Goal: Task Accomplishment & Management: Use online tool/utility

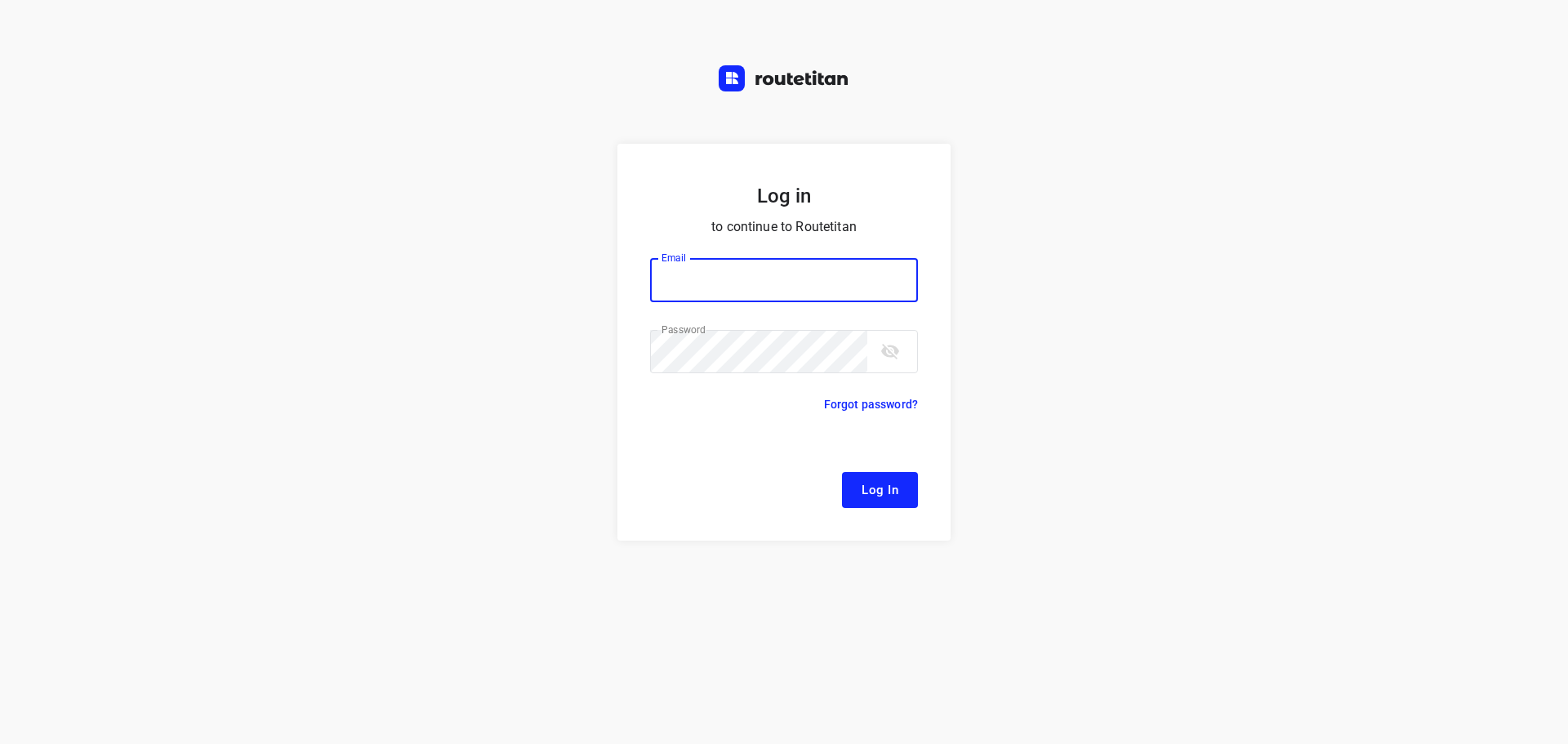
type input "[EMAIL_ADDRESS][DOMAIN_NAME]"
click at [866, 493] on span "Log In" at bounding box center [880, 490] width 37 height 21
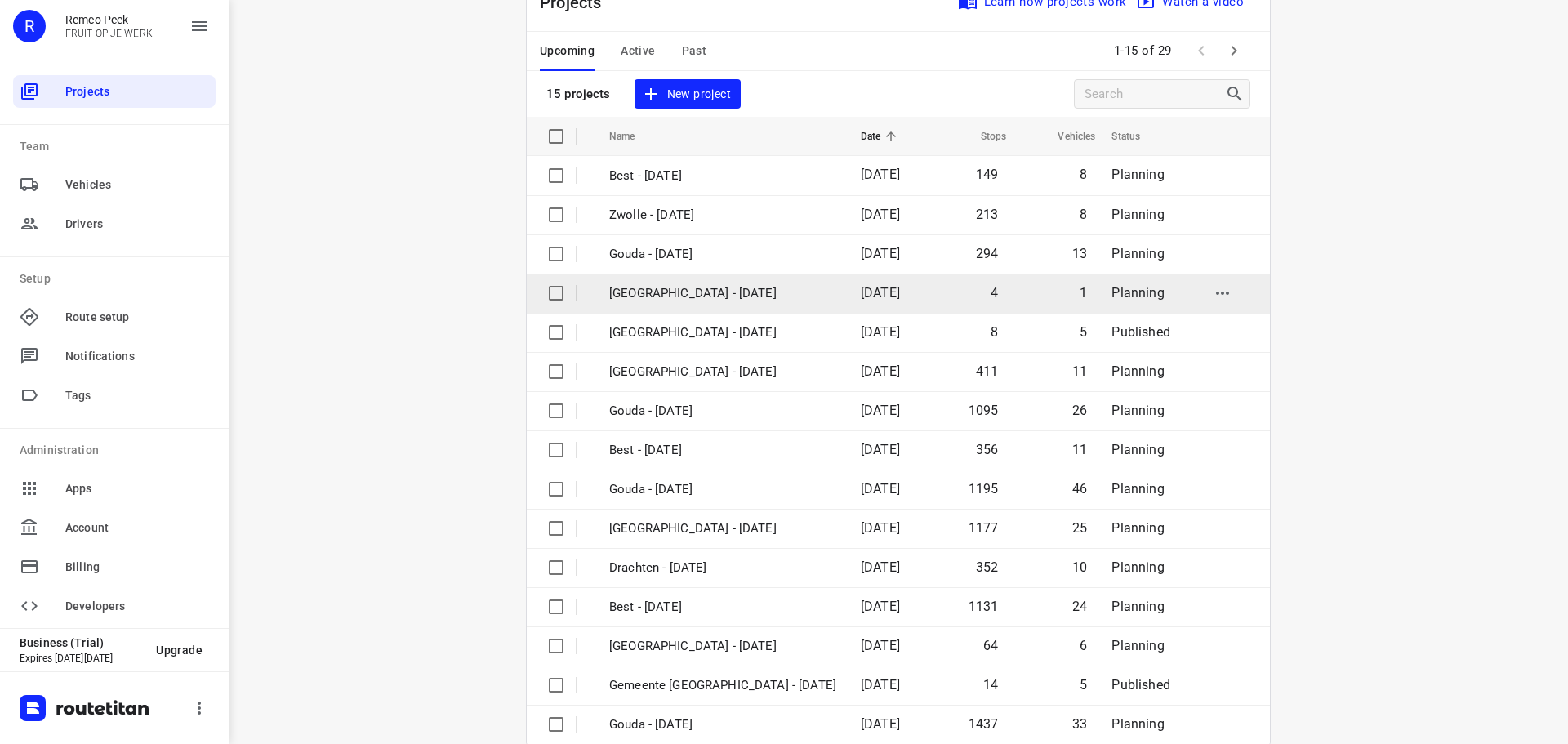
scroll to position [81, 0]
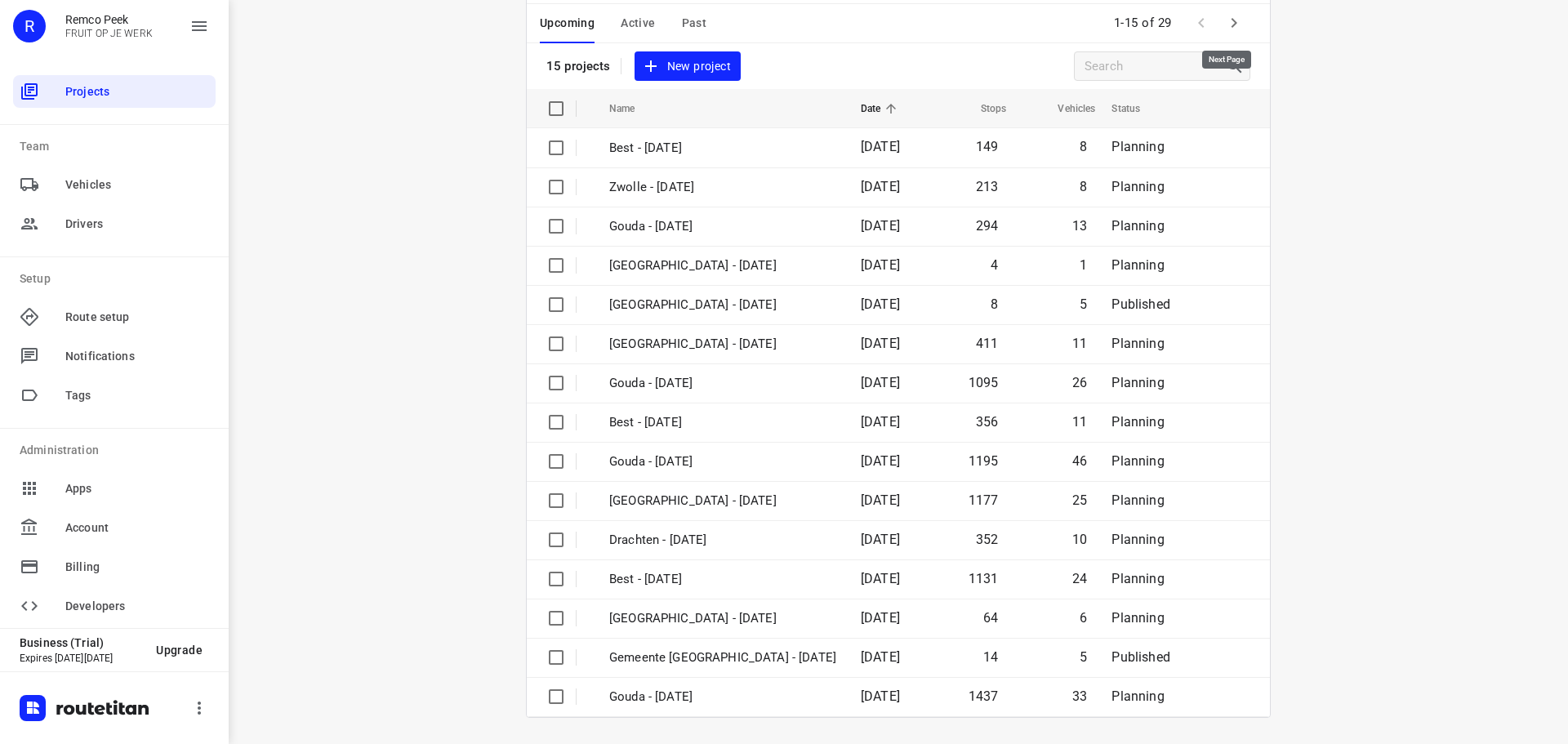
click at [1229, 13] on icon "button" at bounding box center [1234, 23] width 20 height 20
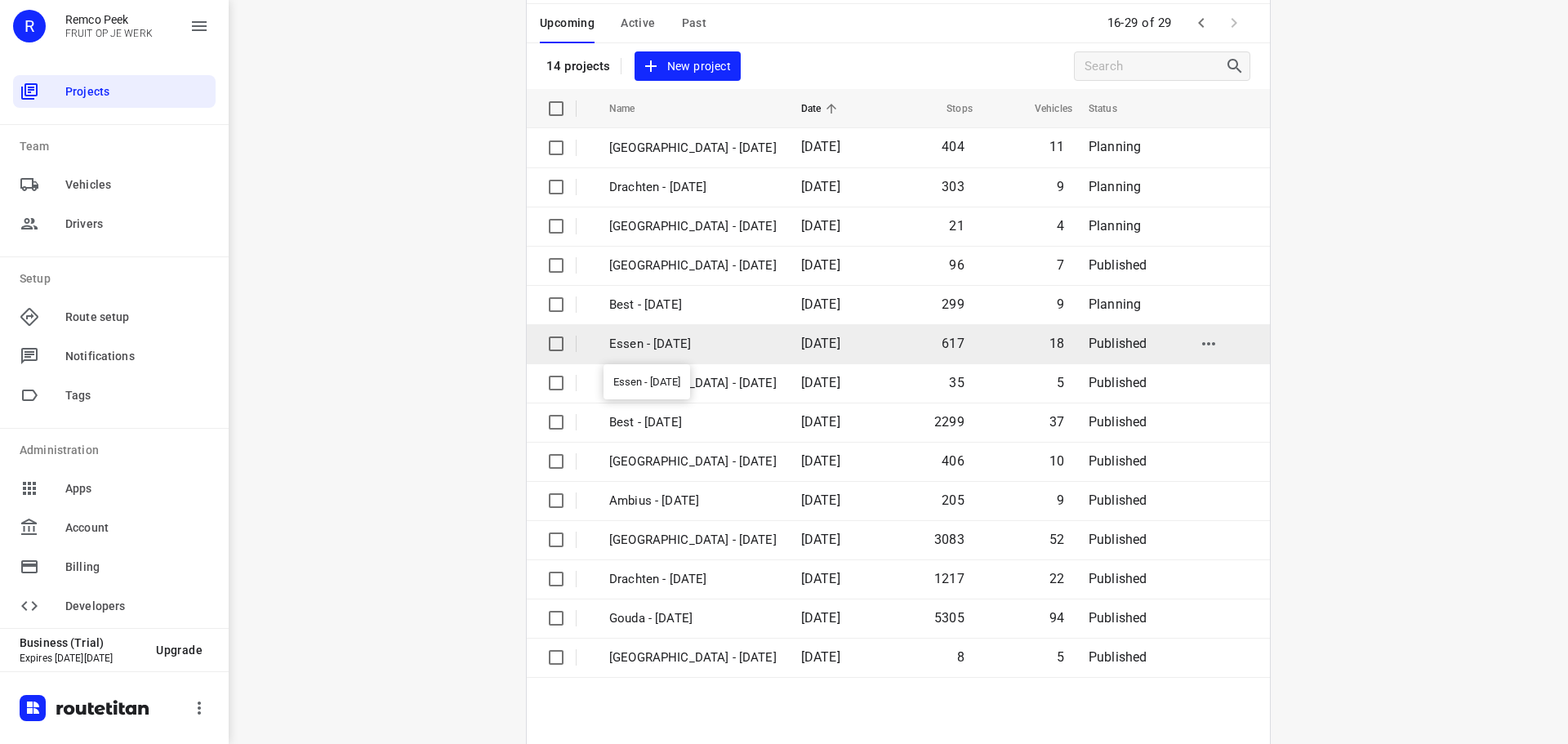
click at [633, 342] on p "Essen - [DATE]" at bounding box center [693, 344] width 168 height 19
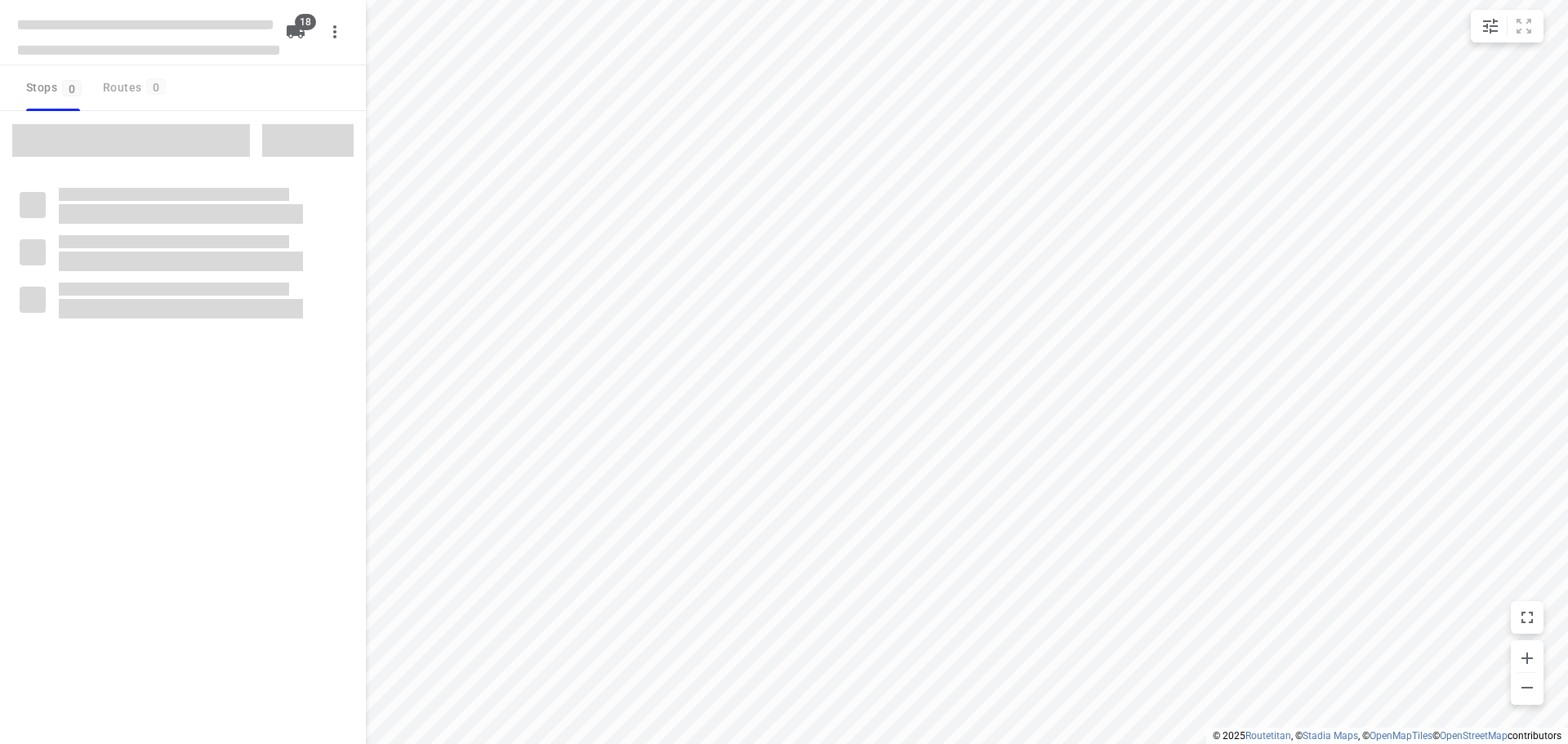
checkbox input "true"
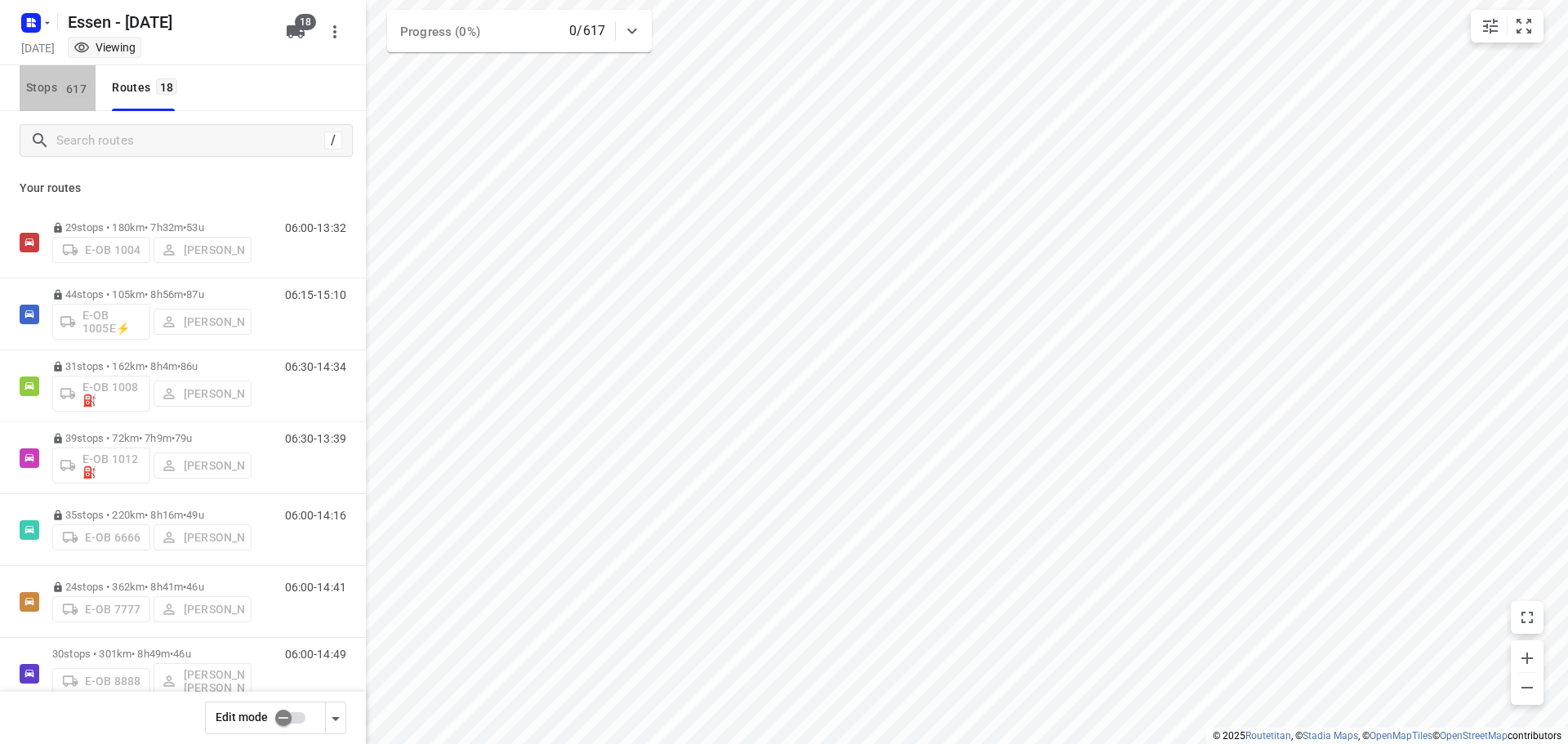
click at [57, 85] on span "Stops 617" at bounding box center [61, 87] width 70 height 21
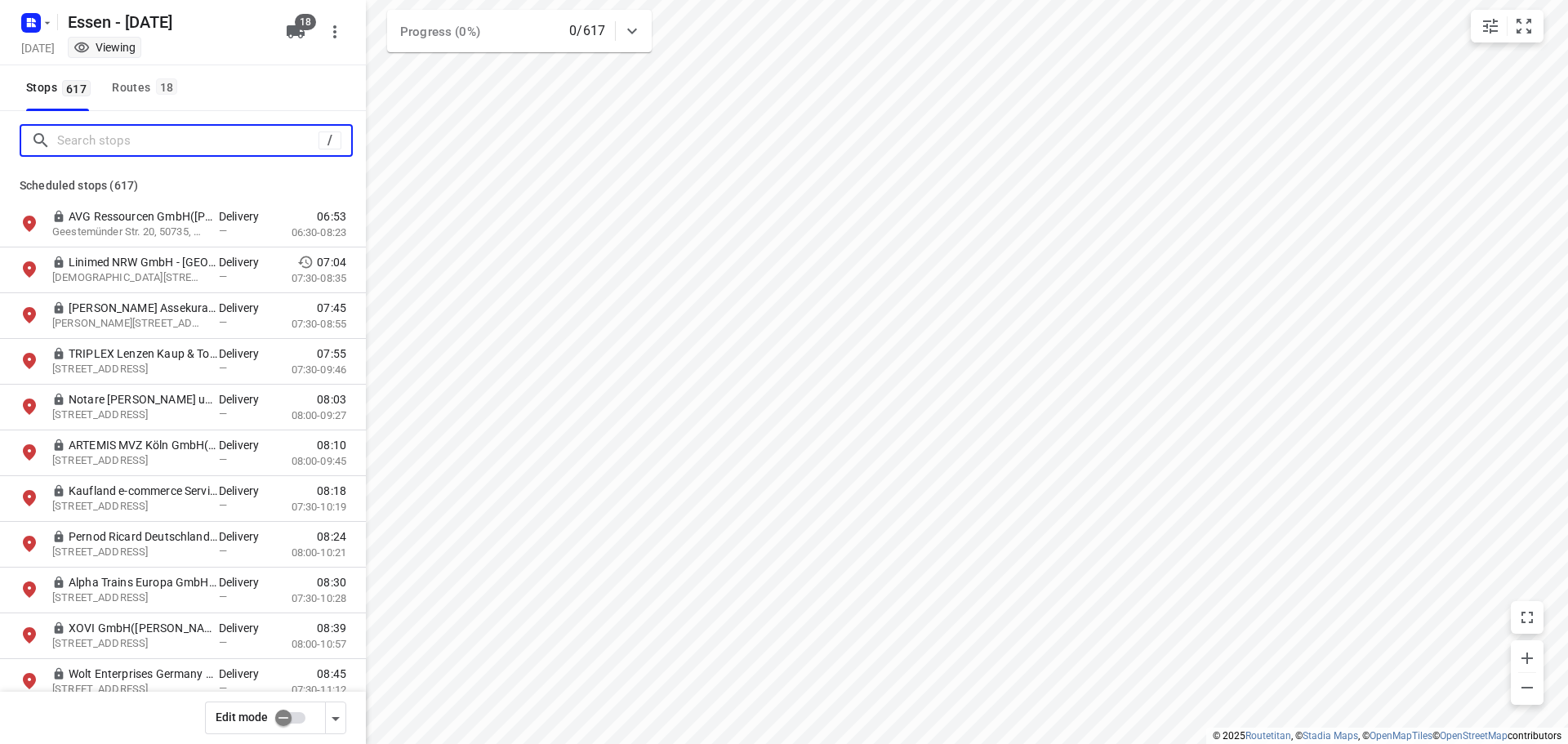
click at [80, 135] on input "Search stops" at bounding box center [188, 140] width 261 height 25
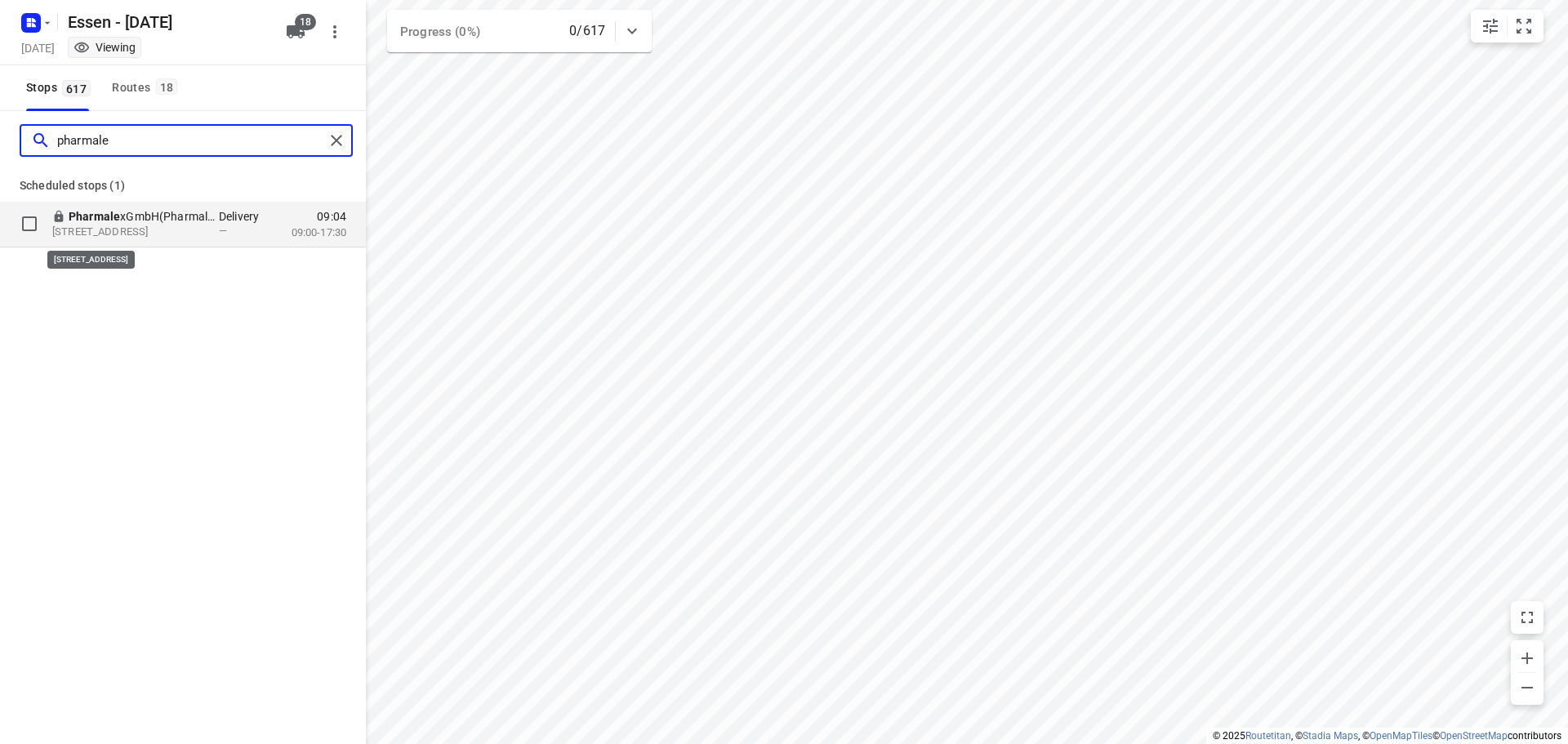
type input "pharmale"
click at [116, 225] on p "[STREET_ADDRESS]" at bounding box center [127, 232] width 150 height 16
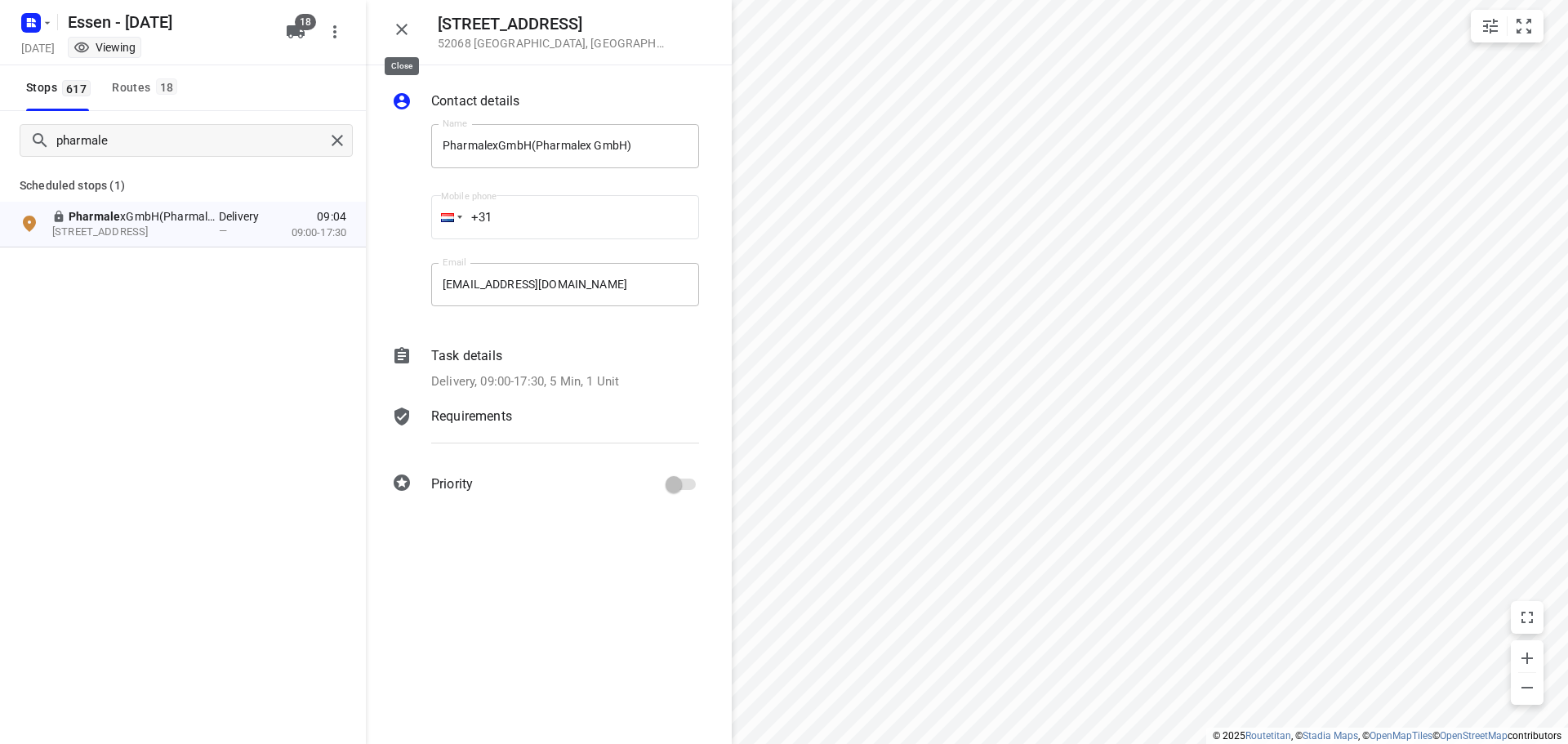
click at [408, 34] on icon "button" at bounding box center [402, 30] width 20 height 20
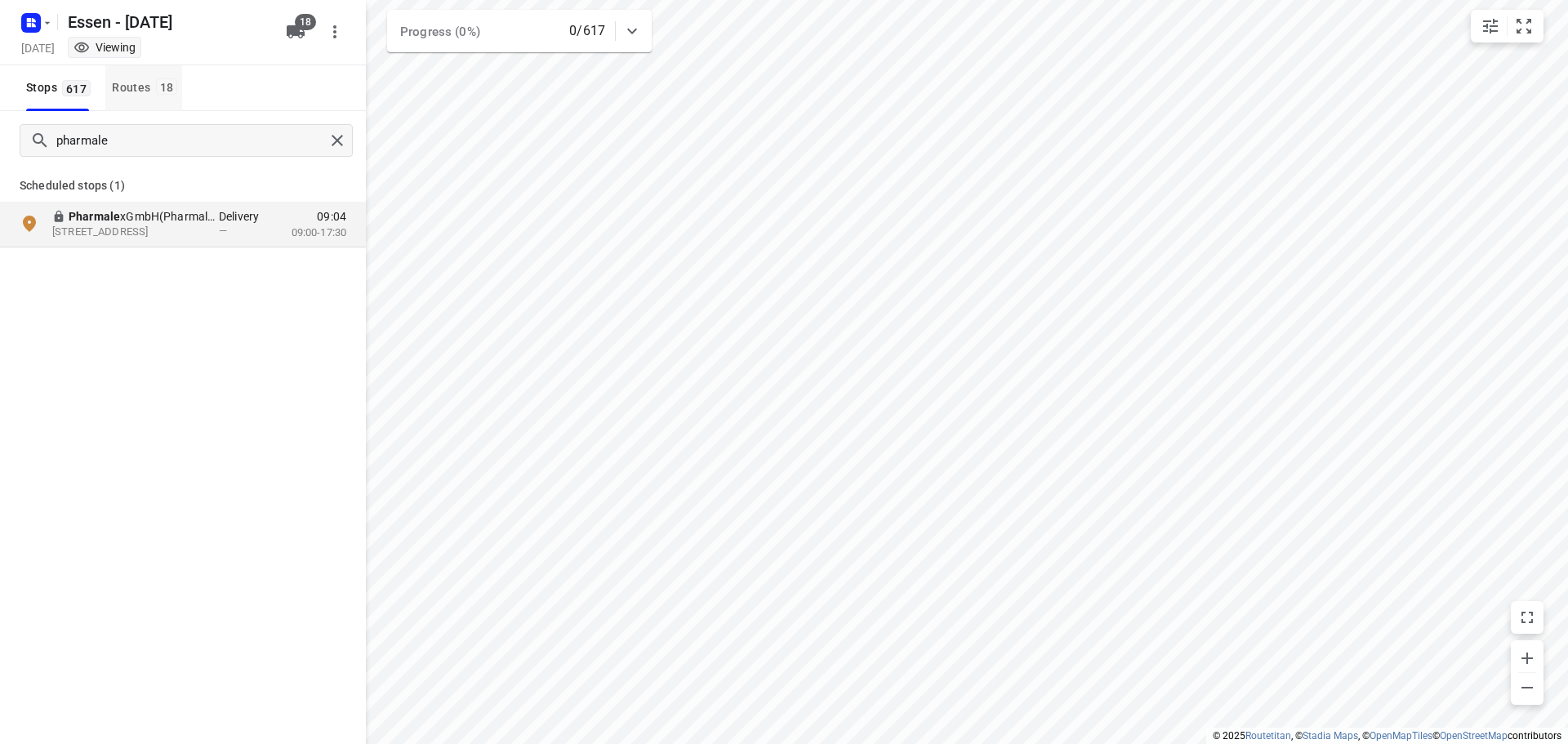
click at [130, 84] on div "Routes 18" at bounding box center [147, 87] width 71 height 21
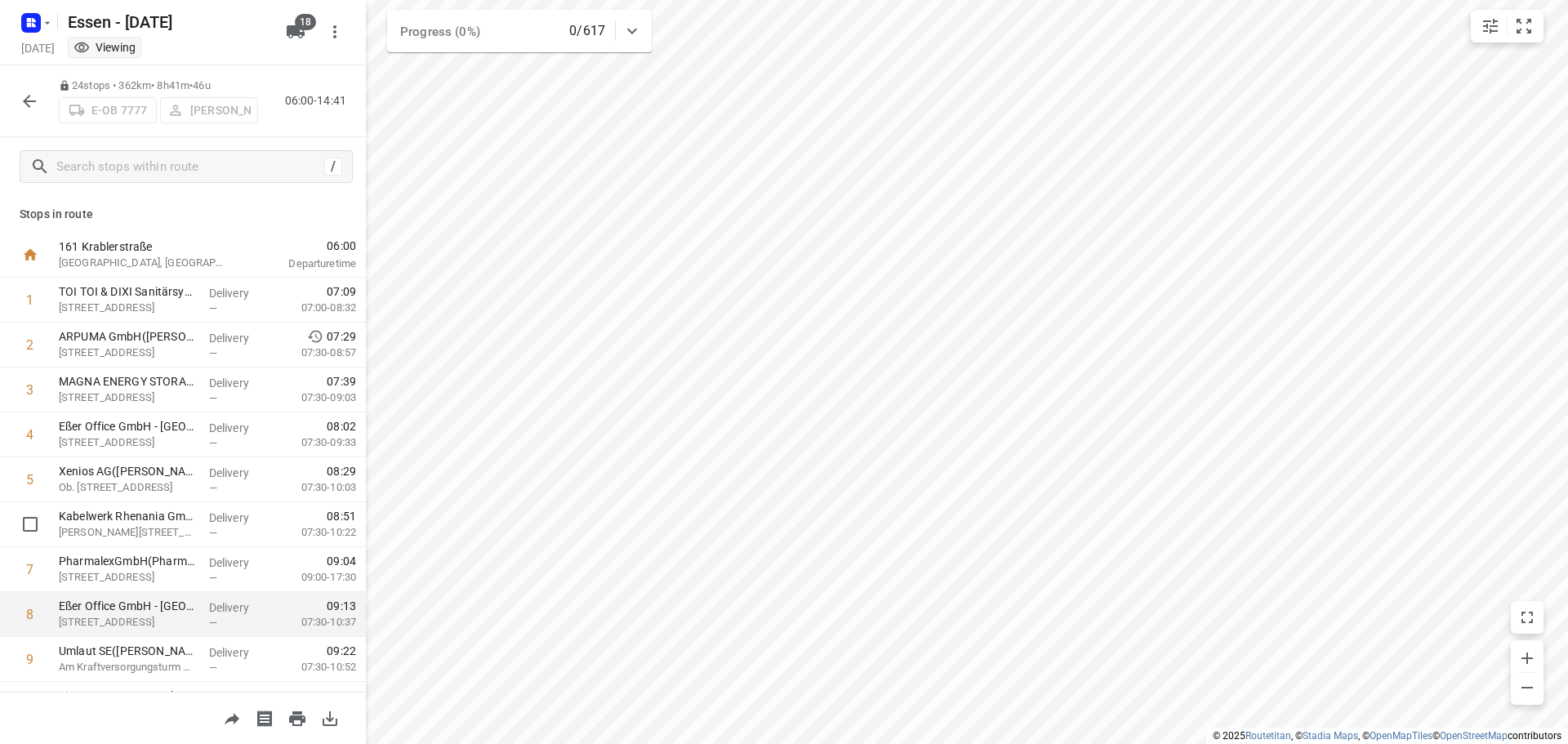
scroll to position [81, 0]
